Goal: Task Accomplishment & Management: Manage account settings

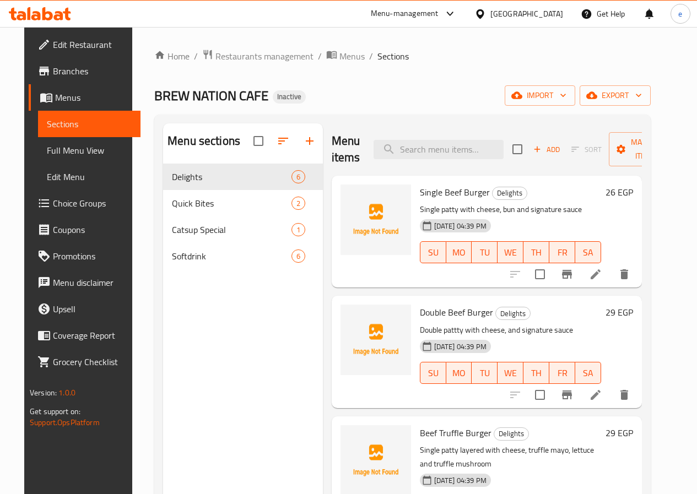
scroll to position [55, 0]
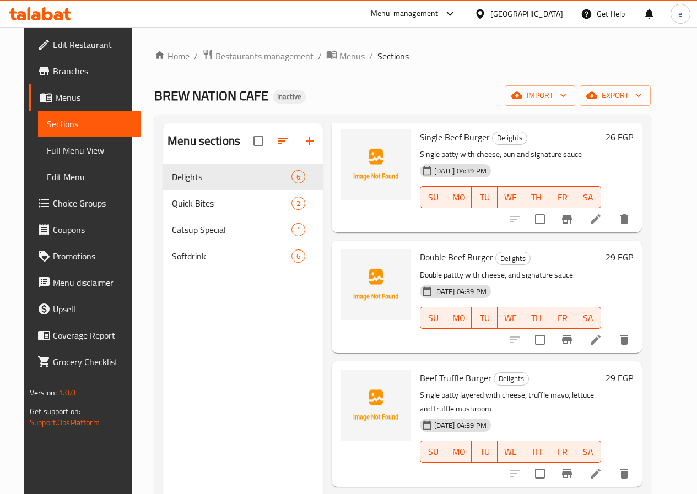
click at [51, 172] on span "Edit Menu" at bounding box center [89, 176] width 85 height 13
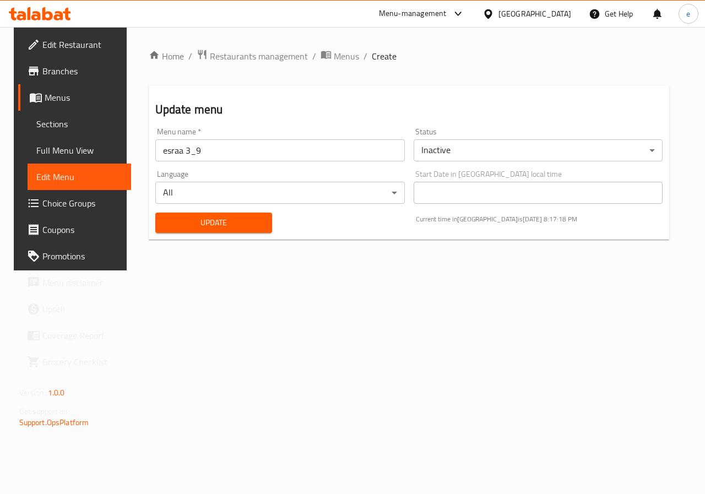
click at [83, 176] on span "Edit Menu" at bounding box center [79, 176] width 86 height 13
click at [45, 144] on span "Full Menu View" at bounding box center [79, 150] width 86 height 13
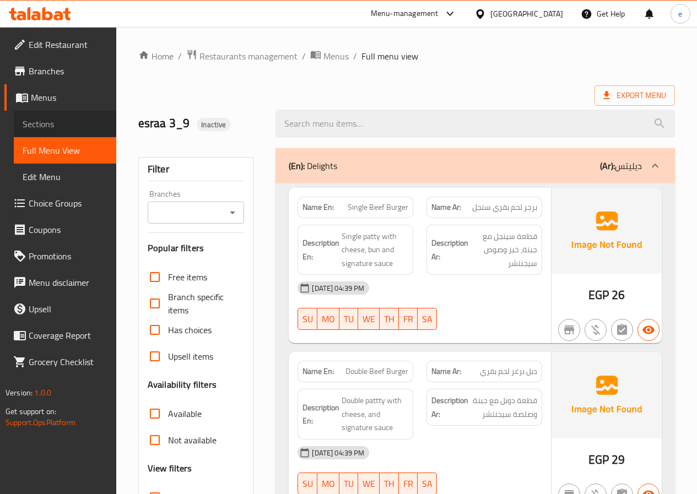
click at [71, 116] on link "Sections" at bounding box center [65, 124] width 102 height 26
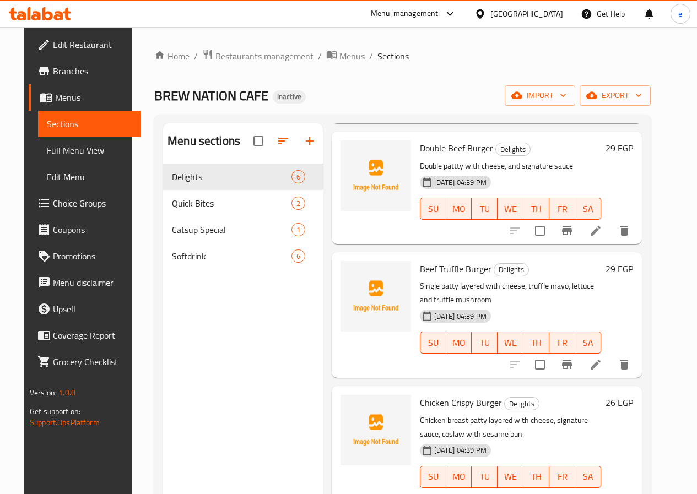
scroll to position [165, 0]
click at [602, 232] on icon at bounding box center [595, 229] width 13 height 13
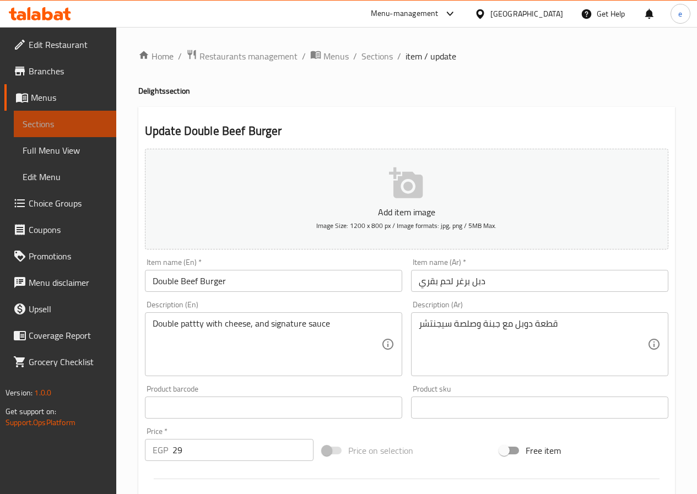
click at [39, 123] on span "Sections" at bounding box center [65, 123] width 85 height 13
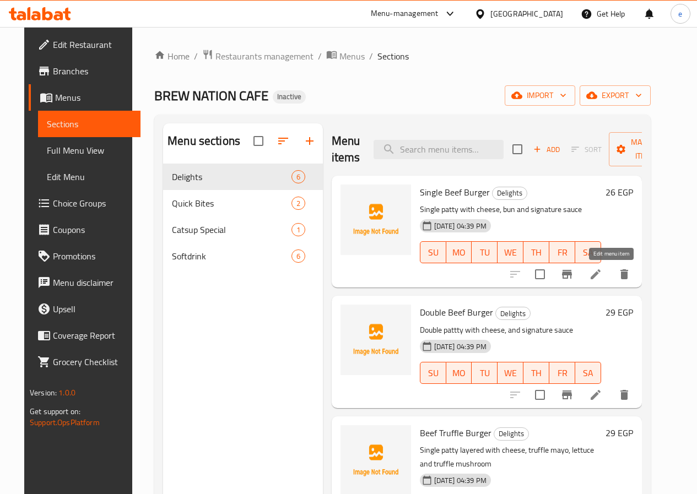
click at [602, 268] on icon at bounding box center [595, 274] width 13 height 13
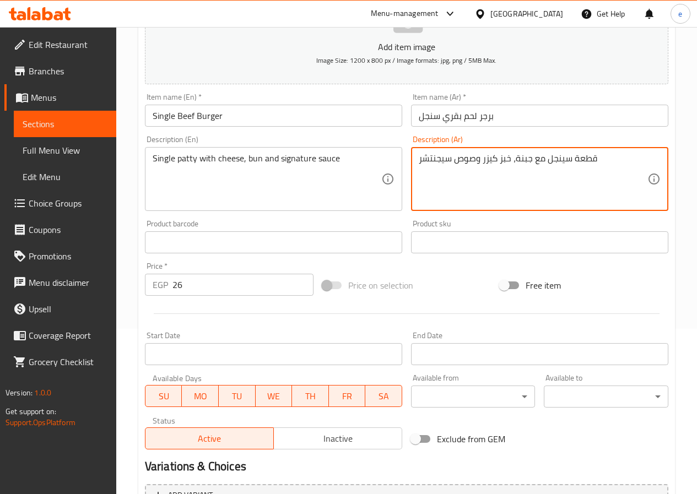
scroll to position [275, 0]
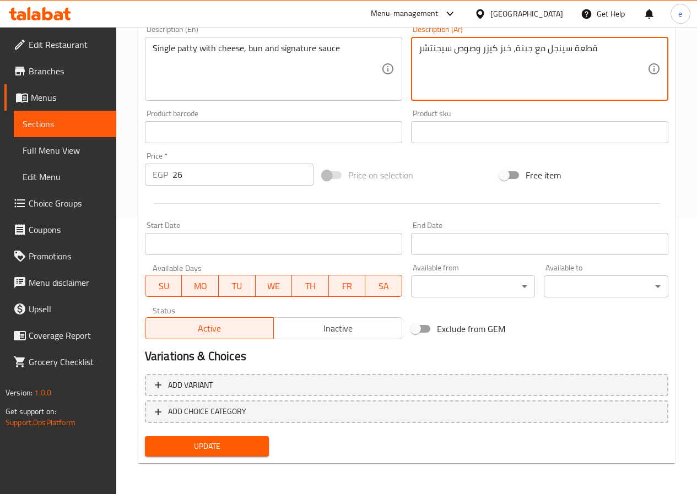
type textarea "قطعة سينجل مع جبنة، خبز كيزر وصوص سيجنتشر"
click at [216, 446] on span "Update" at bounding box center [207, 447] width 107 height 14
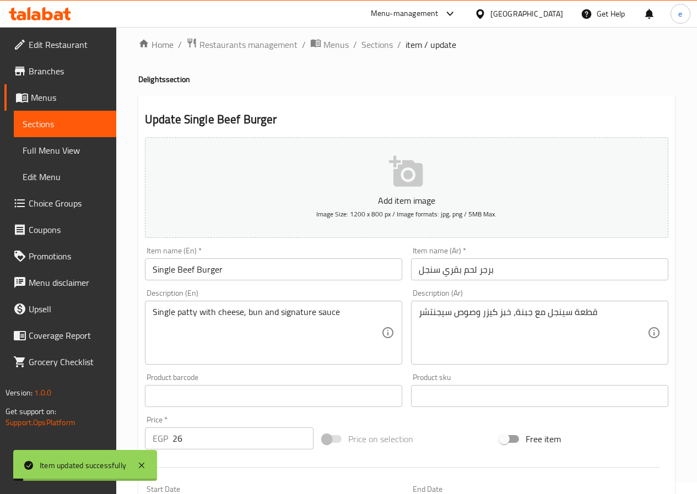
scroll to position [0, 0]
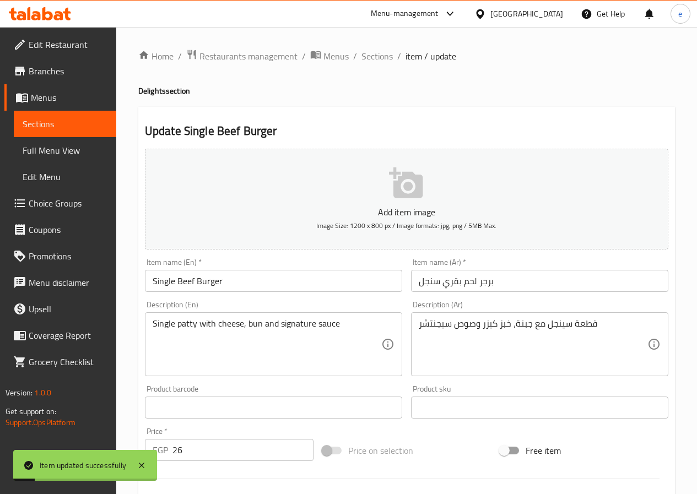
click at [24, 115] on link "Sections" at bounding box center [65, 124] width 102 height 26
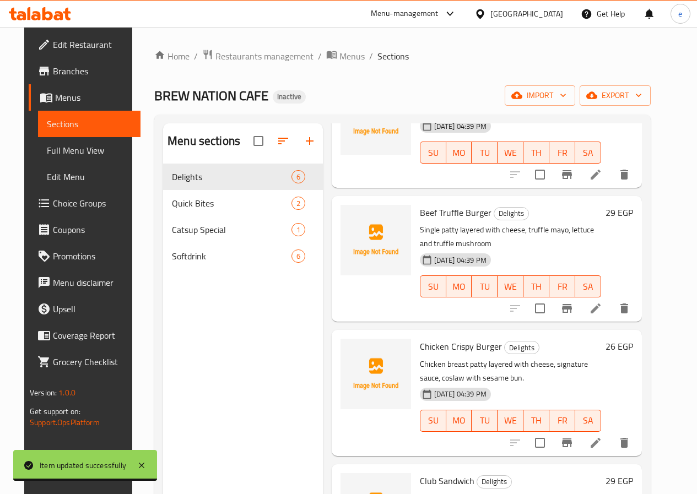
scroll to position [275, 0]
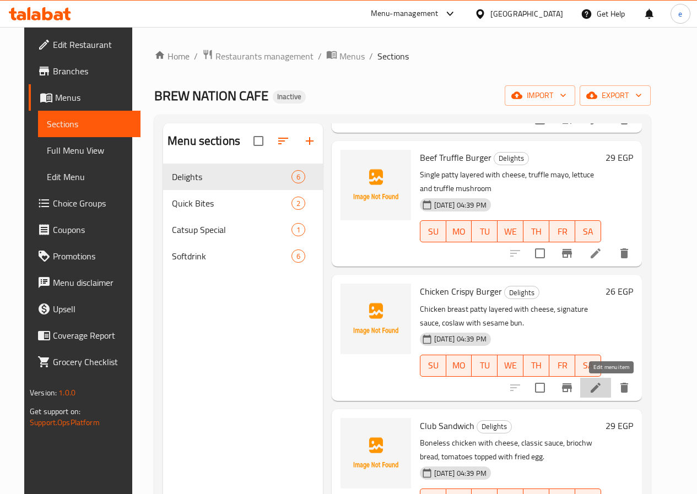
click at [602, 390] on icon at bounding box center [595, 387] width 13 height 13
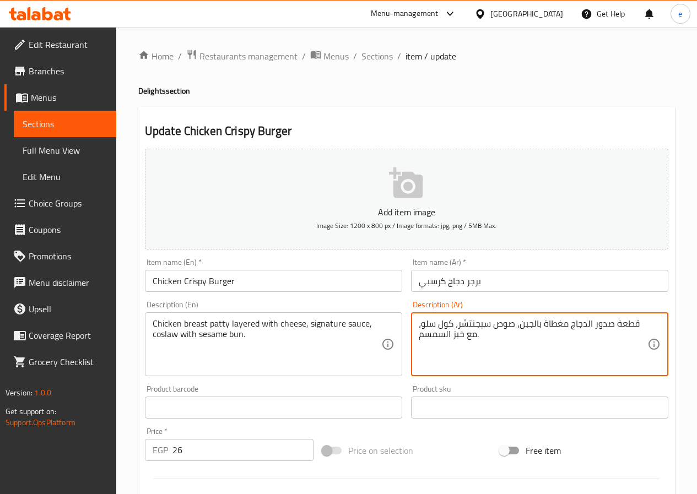
drag, startPoint x: 445, startPoint y: 334, endPoint x: 450, endPoint y: 337, distance: 6.4
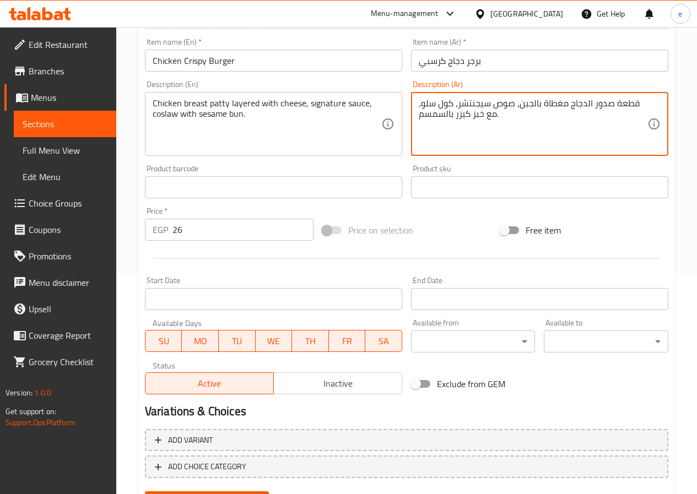
scroll to position [275, 0]
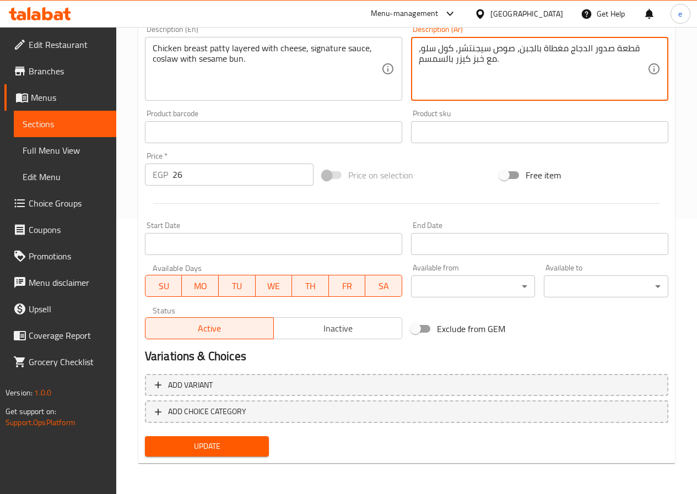
type textarea "قطعة صدور الدجاج مغطاة بالجبن، صوص سيجنتشر، كول سلو، مع خبز كيزر بالسمسم."
click at [237, 446] on span "Update" at bounding box center [207, 447] width 107 height 14
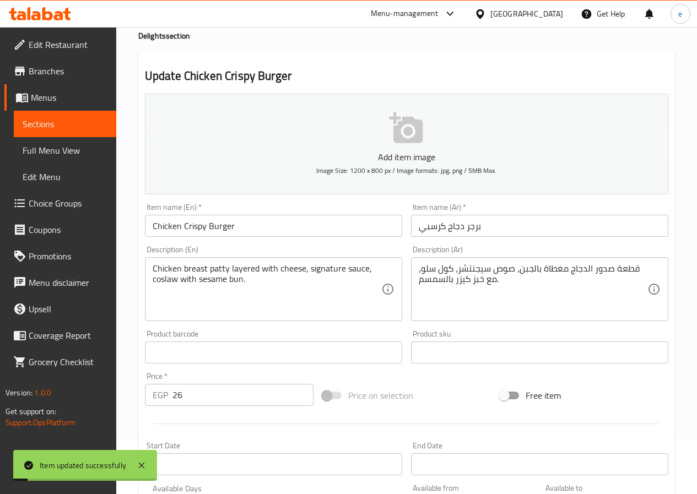
scroll to position [0, 0]
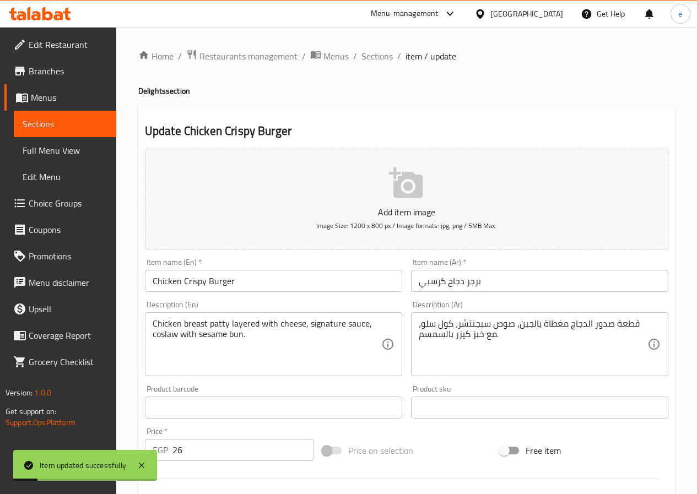
click at [77, 120] on span "Sections" at bounding box center [65, 123] width 85 height 13
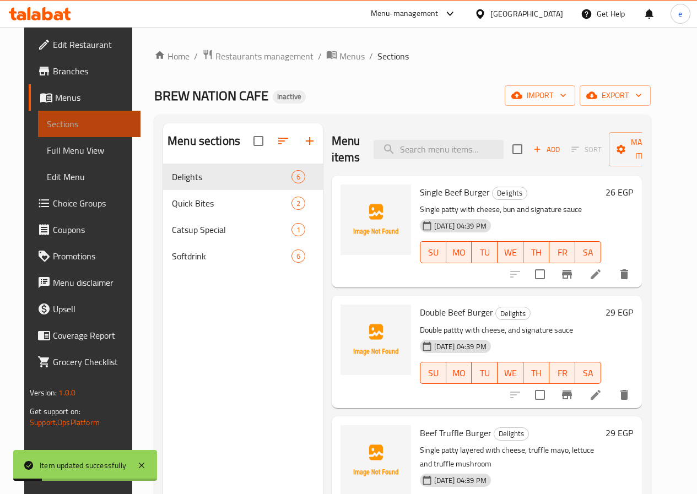
click at [77, 120] on span "Sections" at bounding box center [89, 123] width 85 height 13
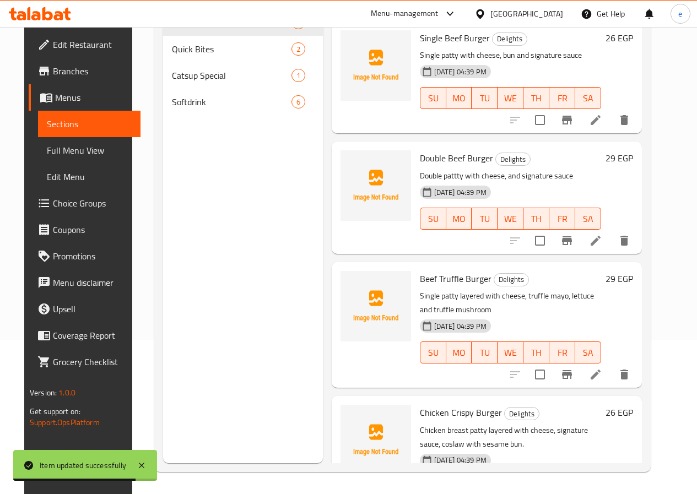
click at [55, 100] on span "Menus" at bounding box center [93, 97] width 77 height 13
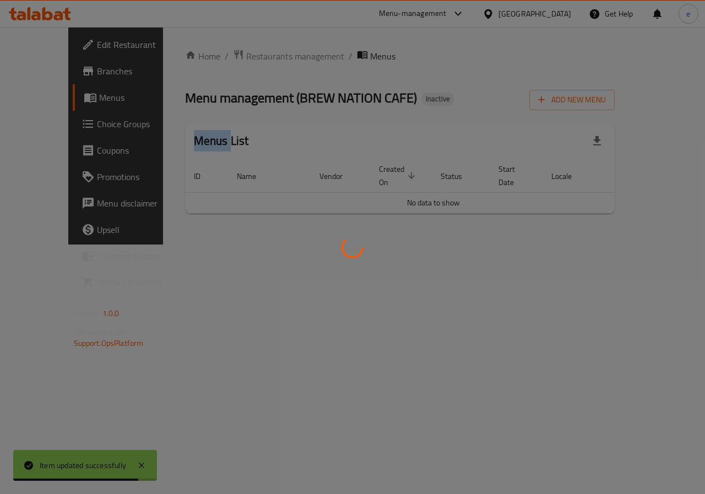
click at [46, 100] on div at bounding box center [352, 247] width 705 height 494
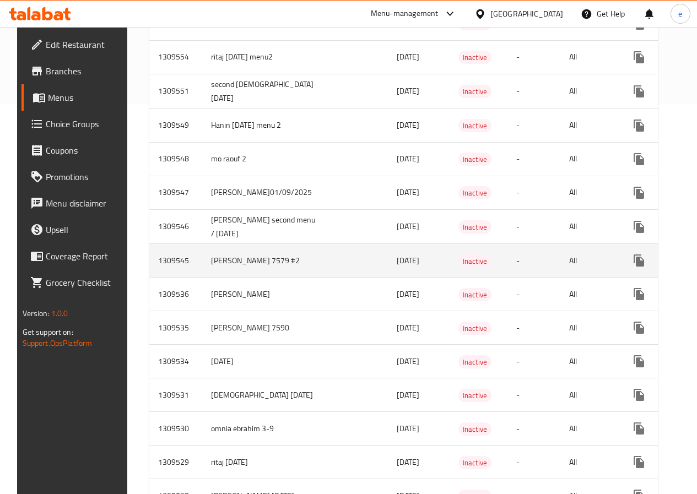
scroll to position [388, 0]
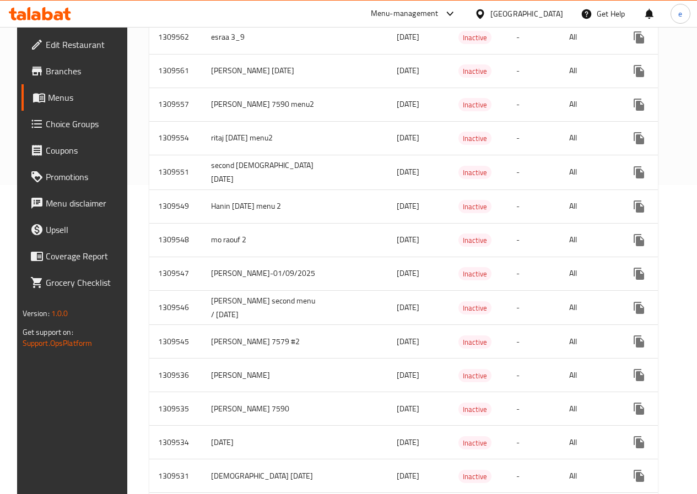
scroll to position [256, 0]
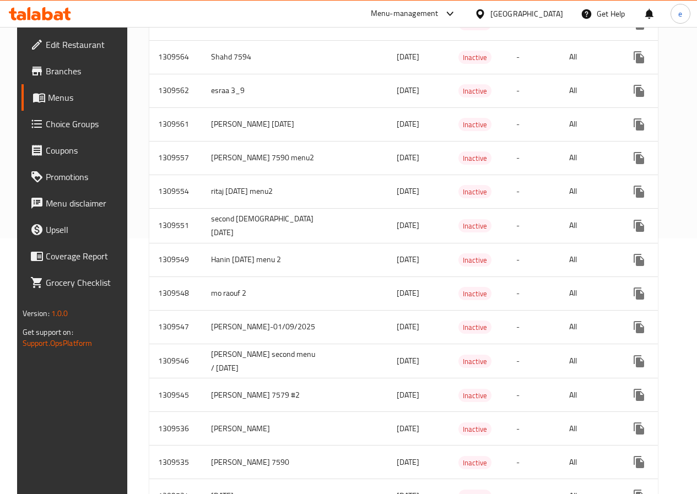
click at [56, 106] on link "Menus" at bounding box center [77, 97] width 112 height 26
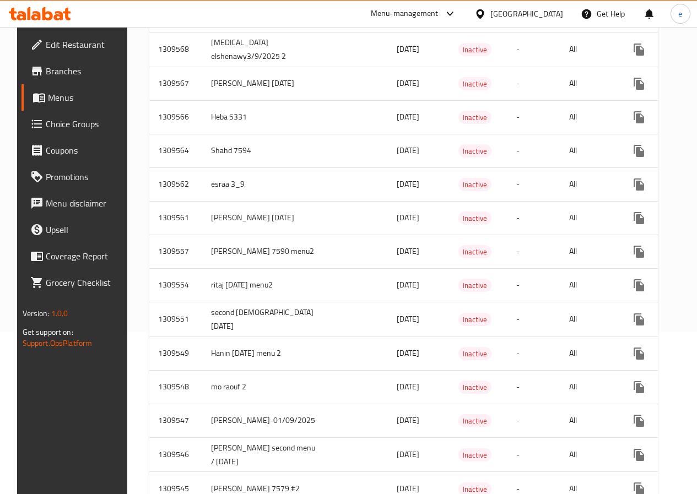
scroll to position [0, 0]
